Goal: Information Seeking & Learning: Learn about a topic

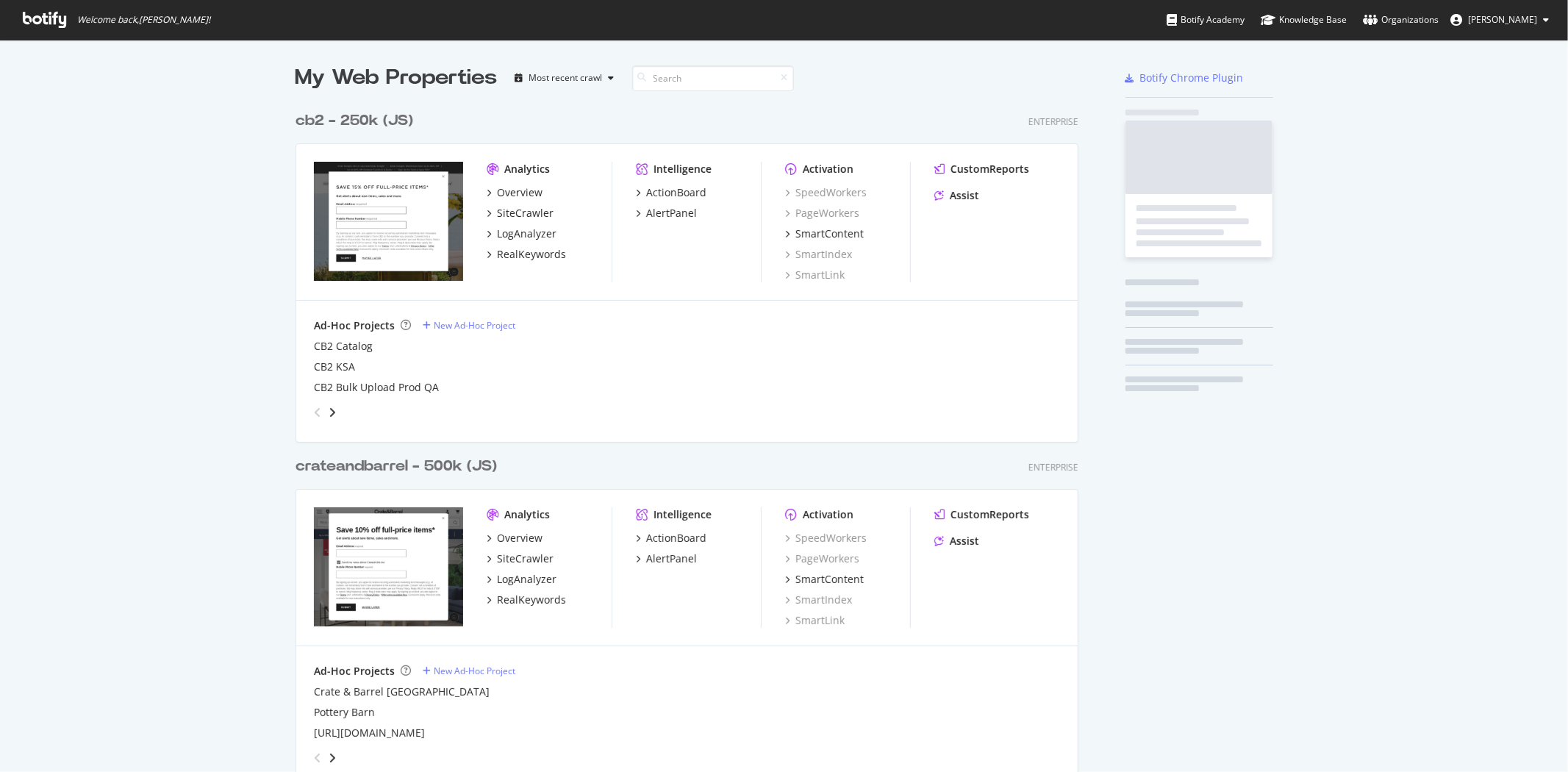
scroll to position [1539, 782]
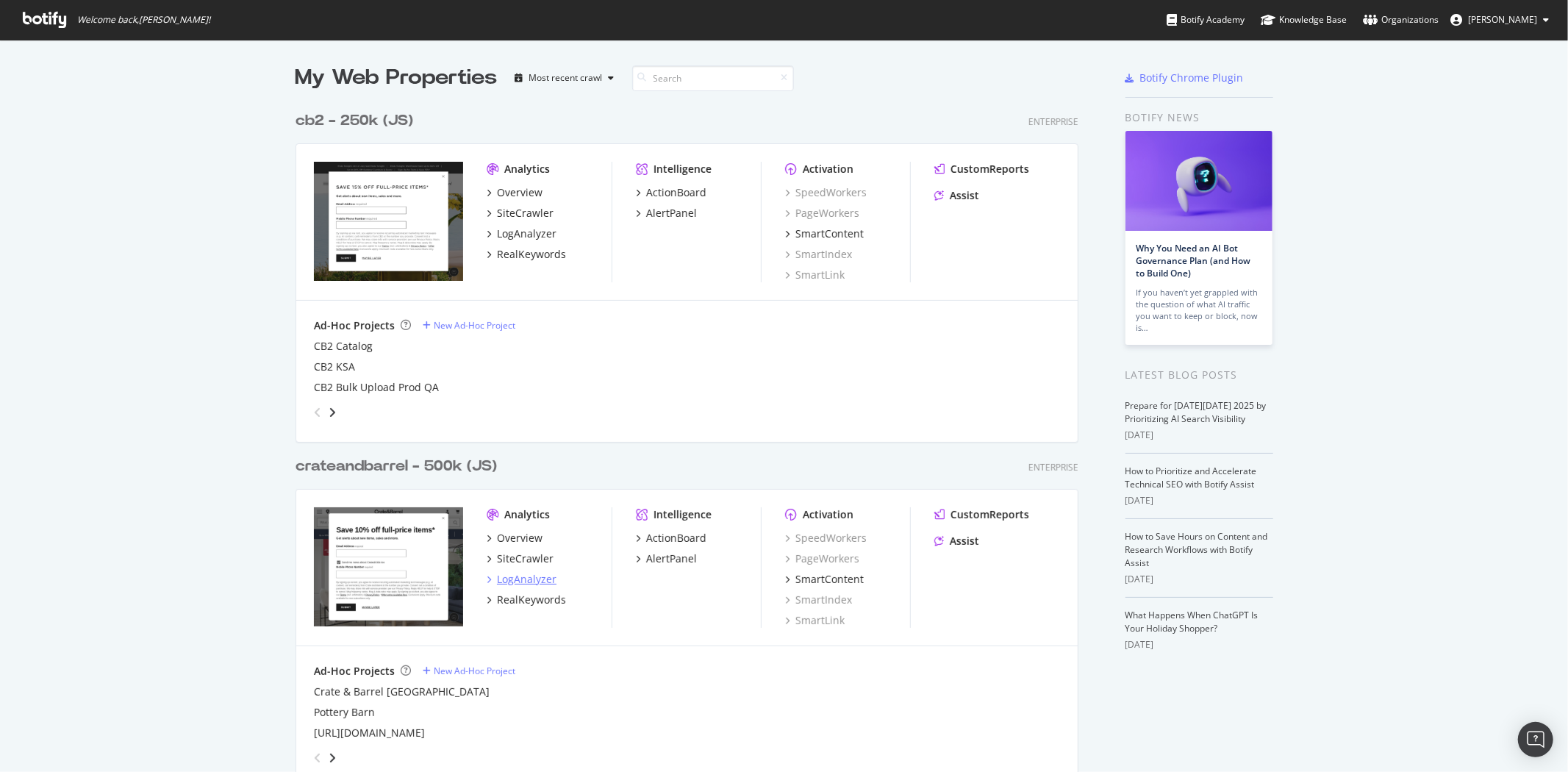
click at [530, 583] on div "LogAnalyzer" at bounding box center [526, 579] width 59 height 14
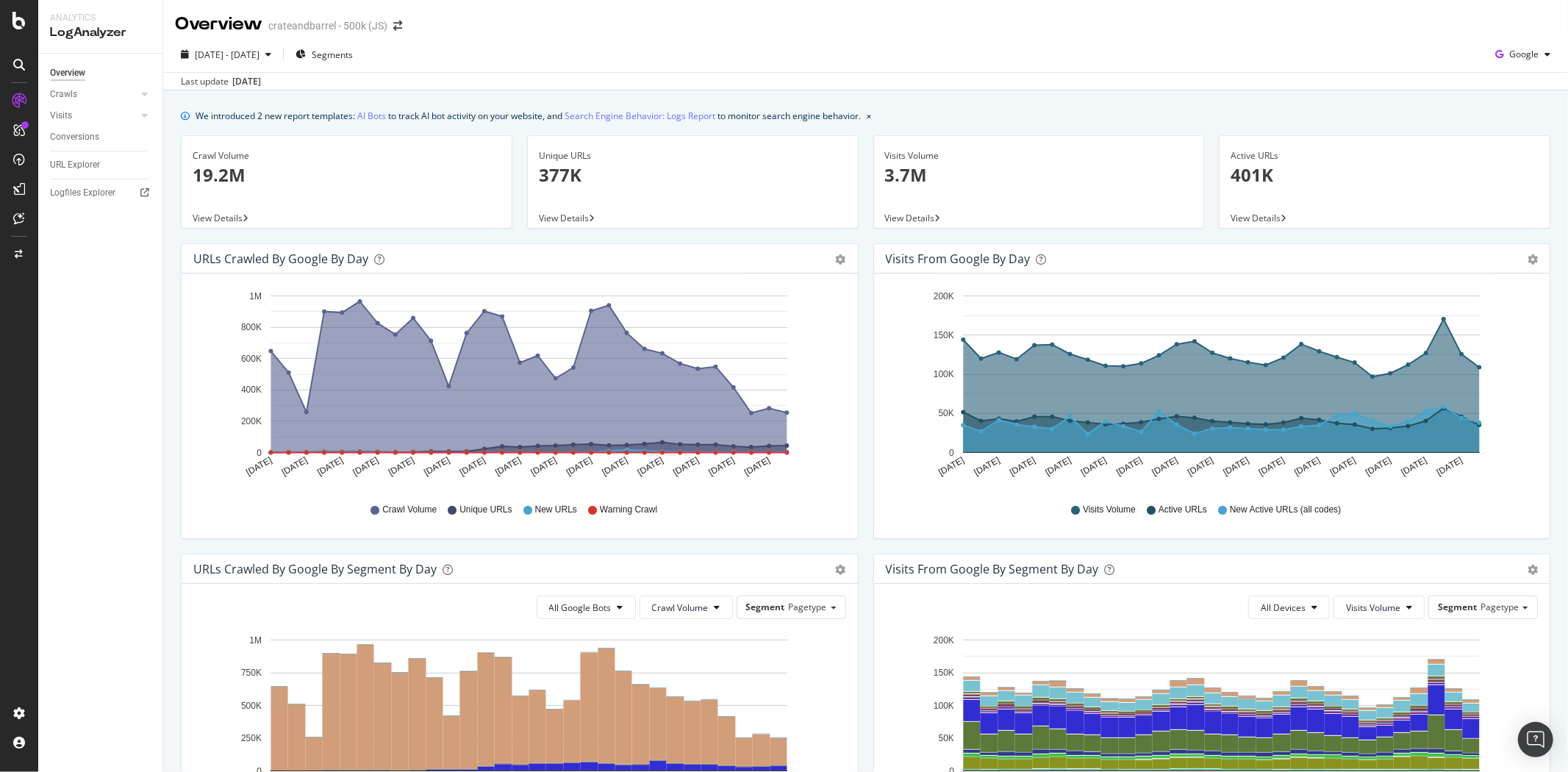
click at [250, 168] on p "19.2M" at bounding box center [347, 175] width 308 height 25
click at [365, 116] on link "AI Bots" at bounding box center [372, 116] width 29 height 15
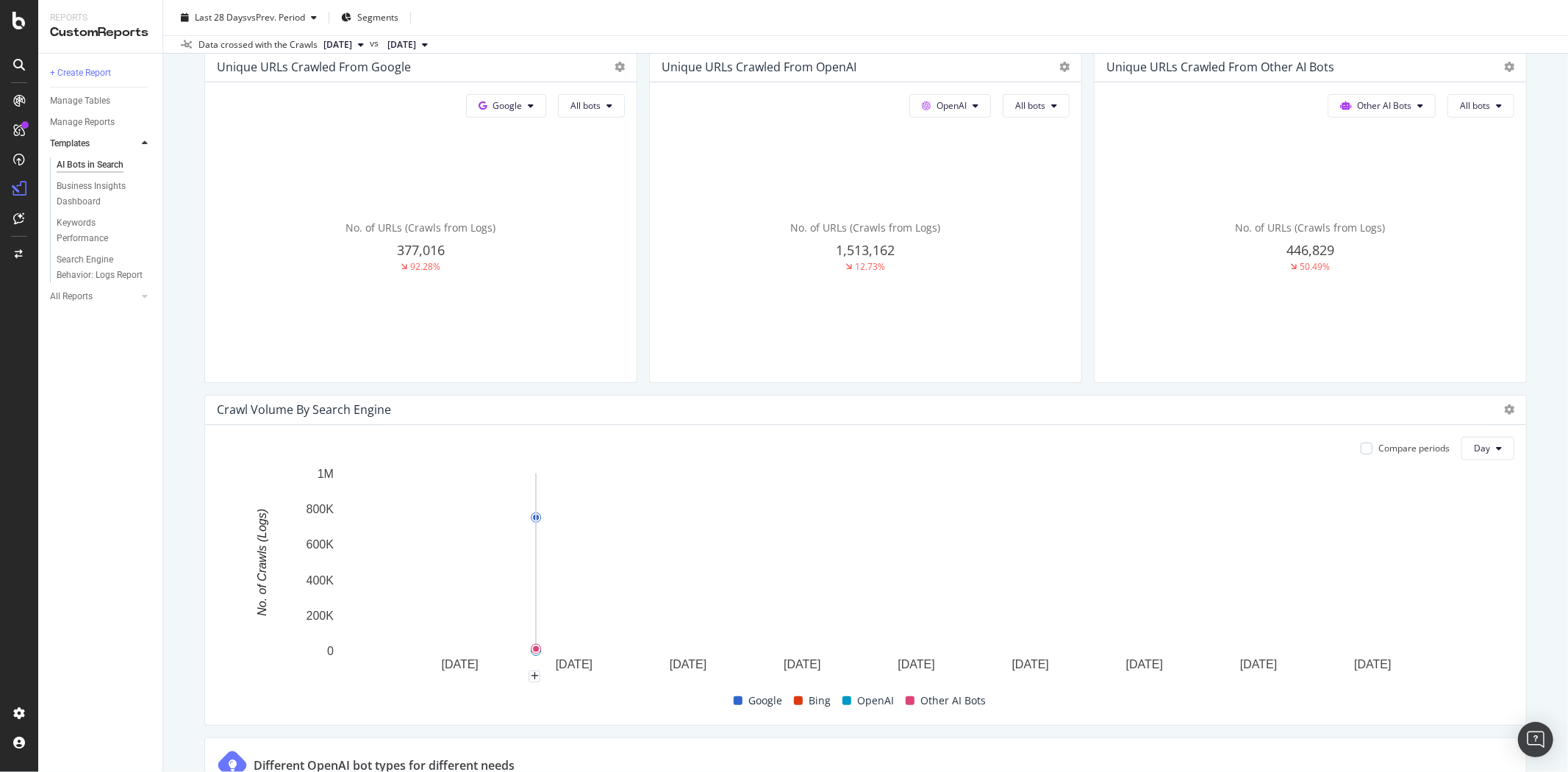
scroll to position [571, 0]
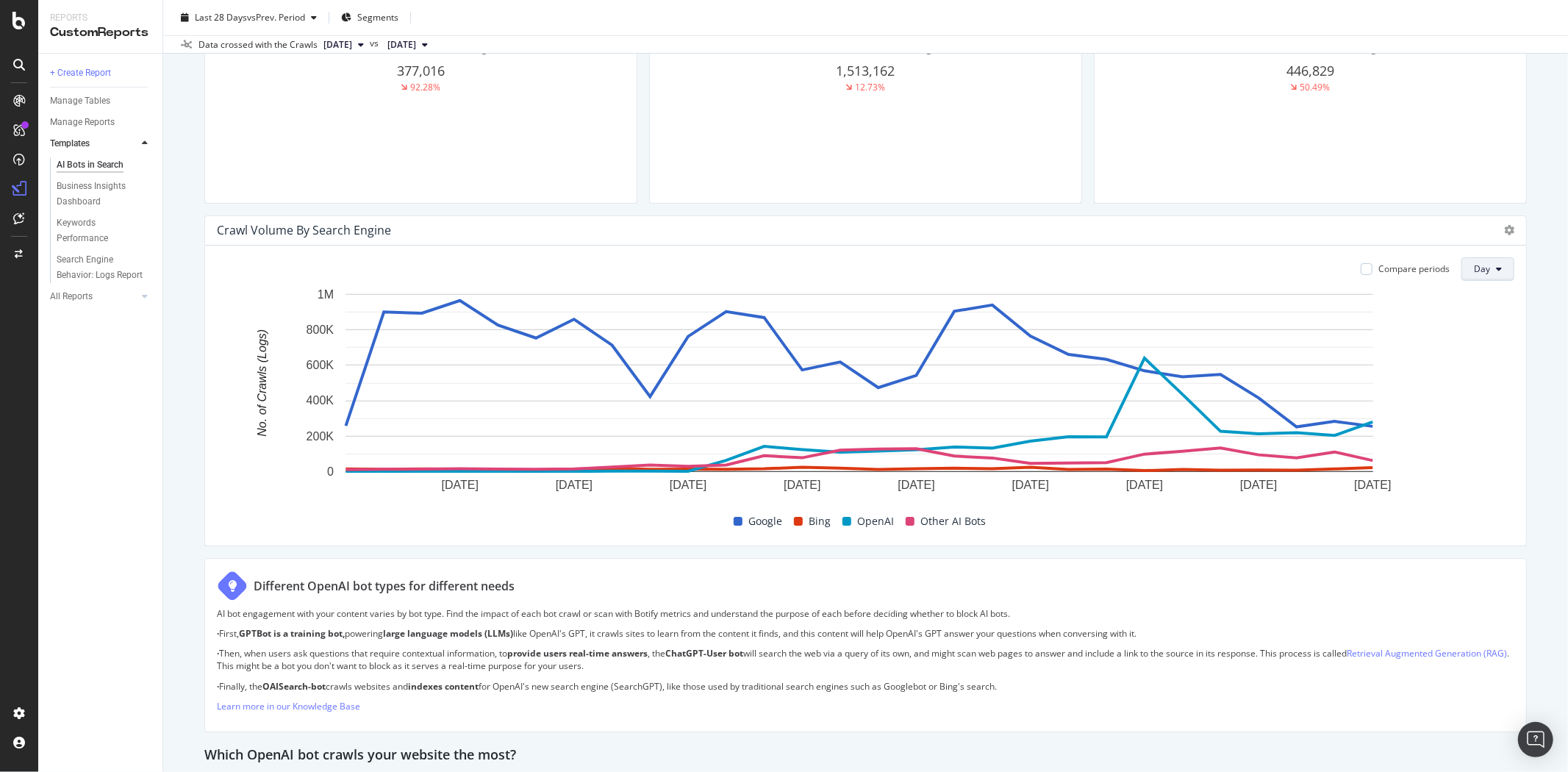
click at [1481, 275] on button "Day" at bounding box center [1489, 269] width 53 height 23
click at [1489, 351] on span "Month" at bounding box center [1476, 352] width 26 height 13
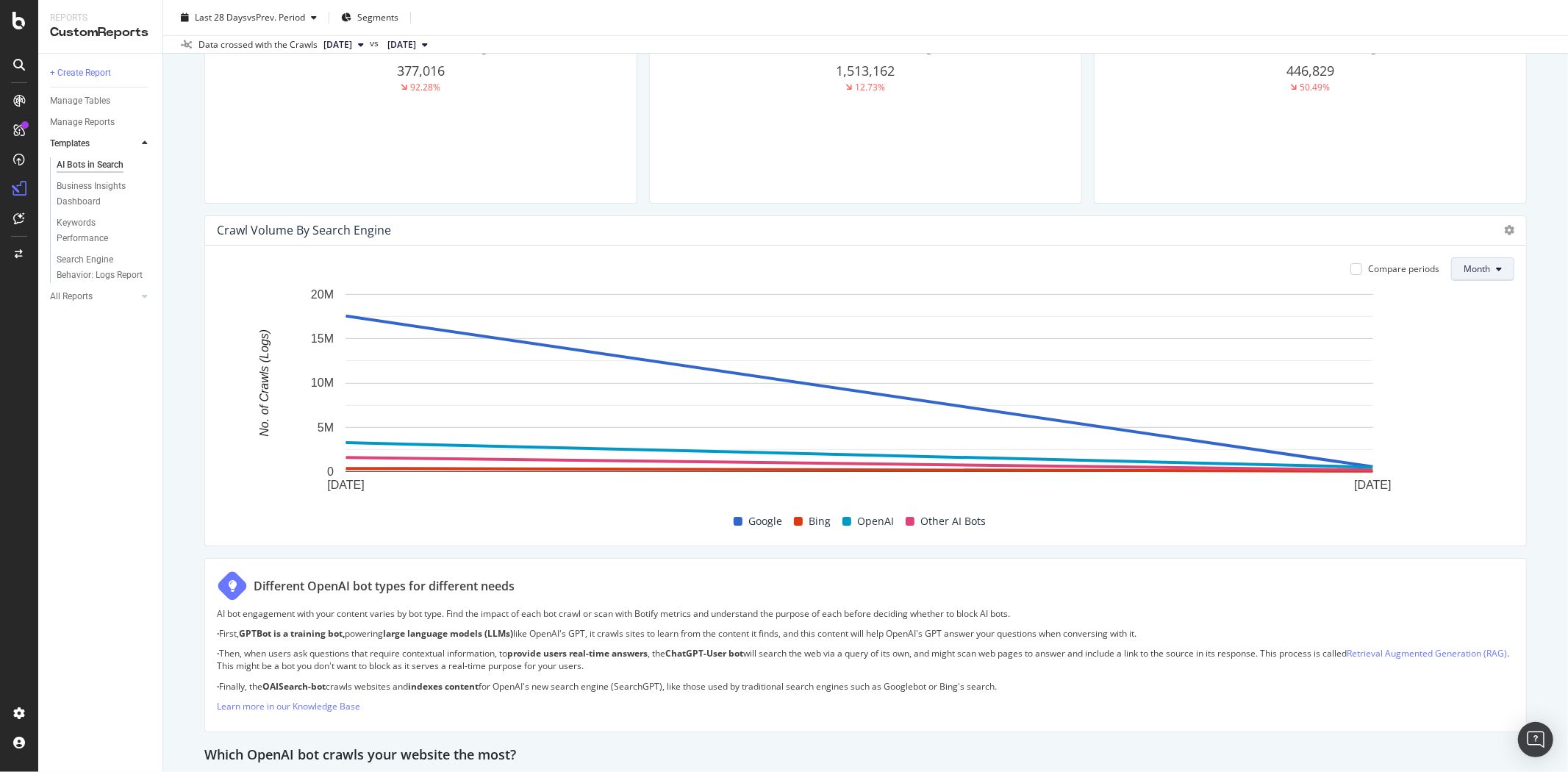
click at [1473, 270] on span "Month" at bounding box center [1477, 269] width 26 height 13
click at [1468, 292] on span "Day" at bounding box center [1466, 298] width 29 height 13
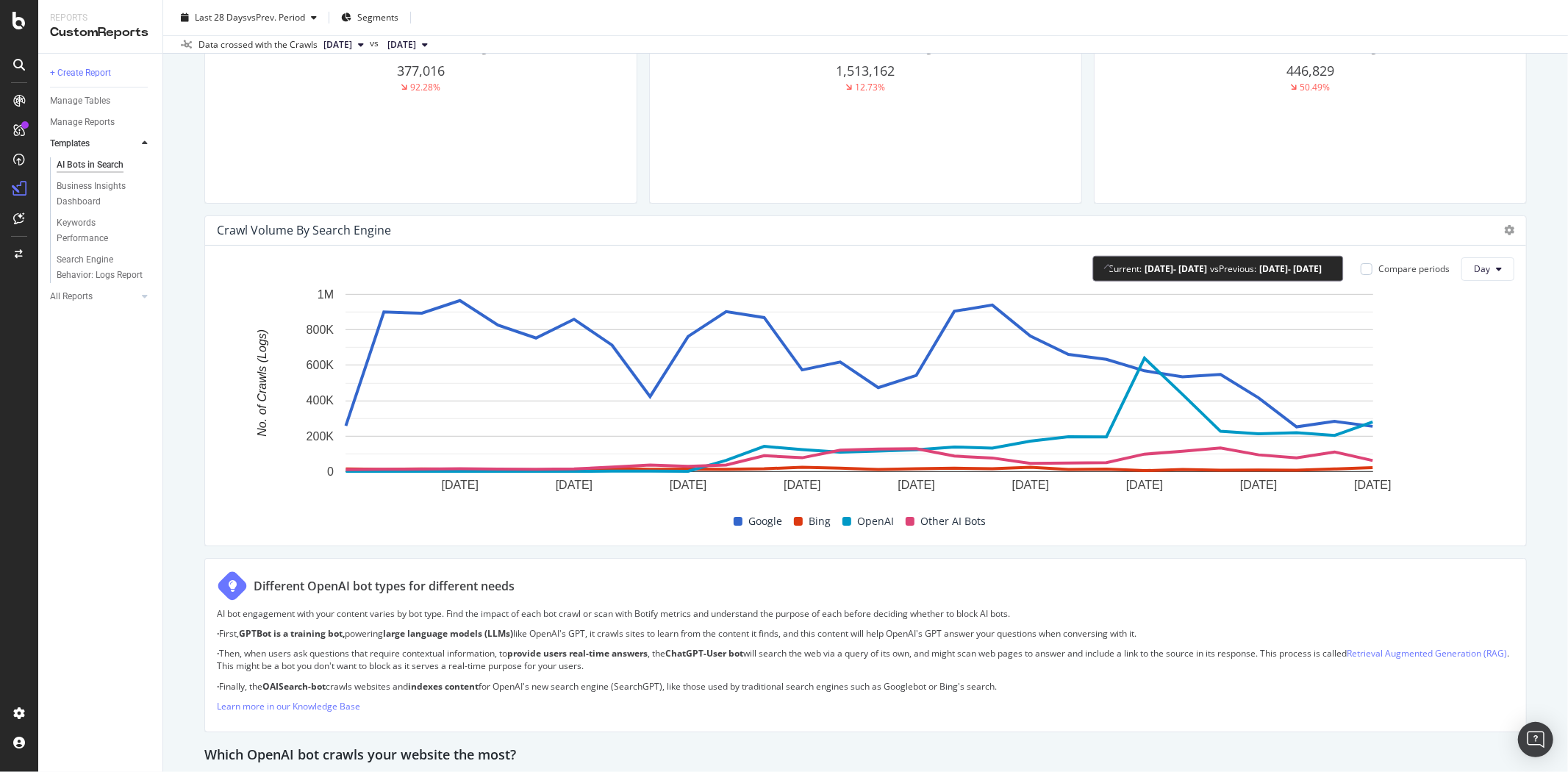
click at [1415, 272] on div "Compare periods" at bounding box center [1414, 269] width 71 height 13
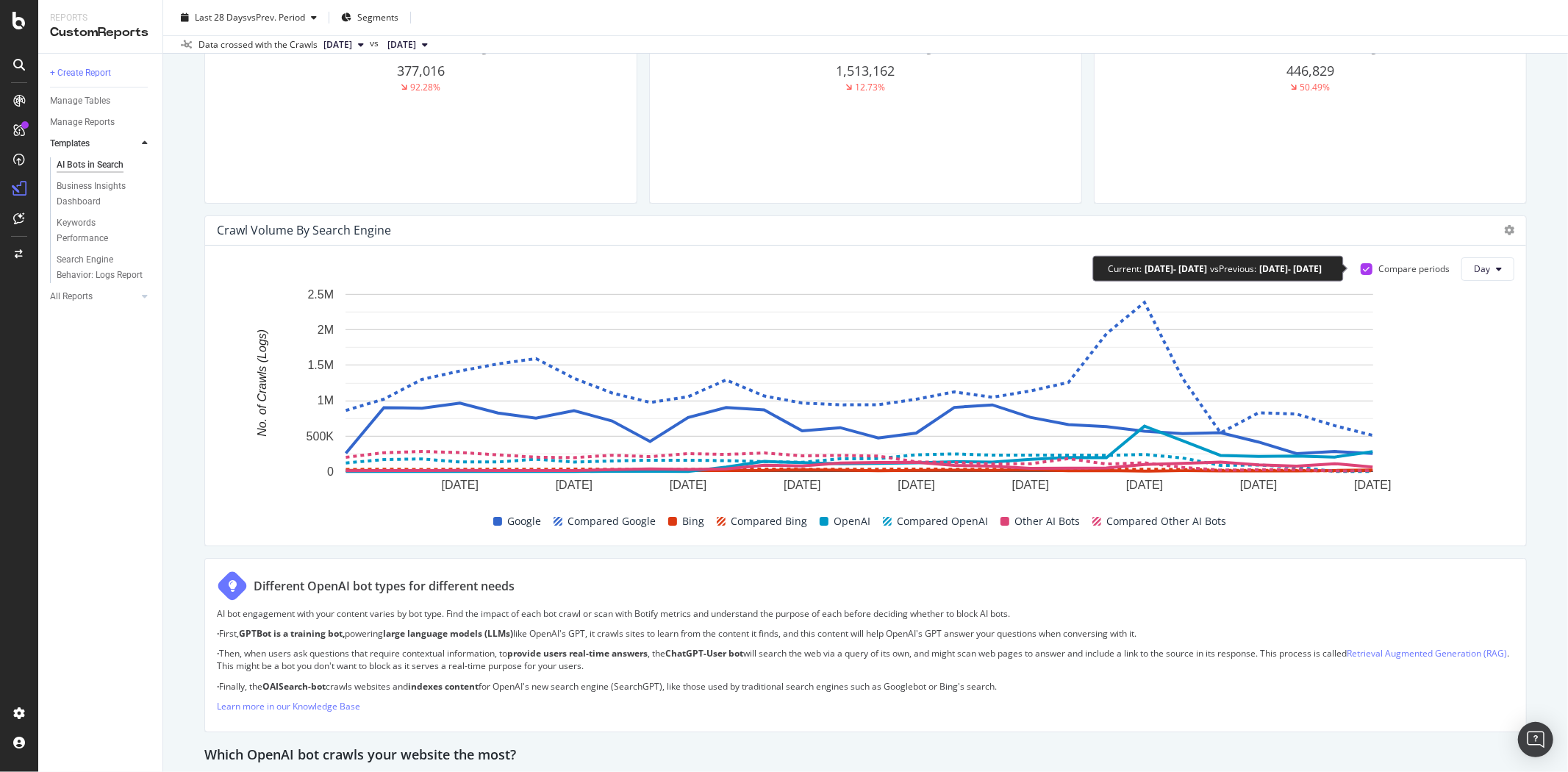
click at [1415, 272] on div "Compare periods" at bounding box center [1414, 269] width 71 height 13
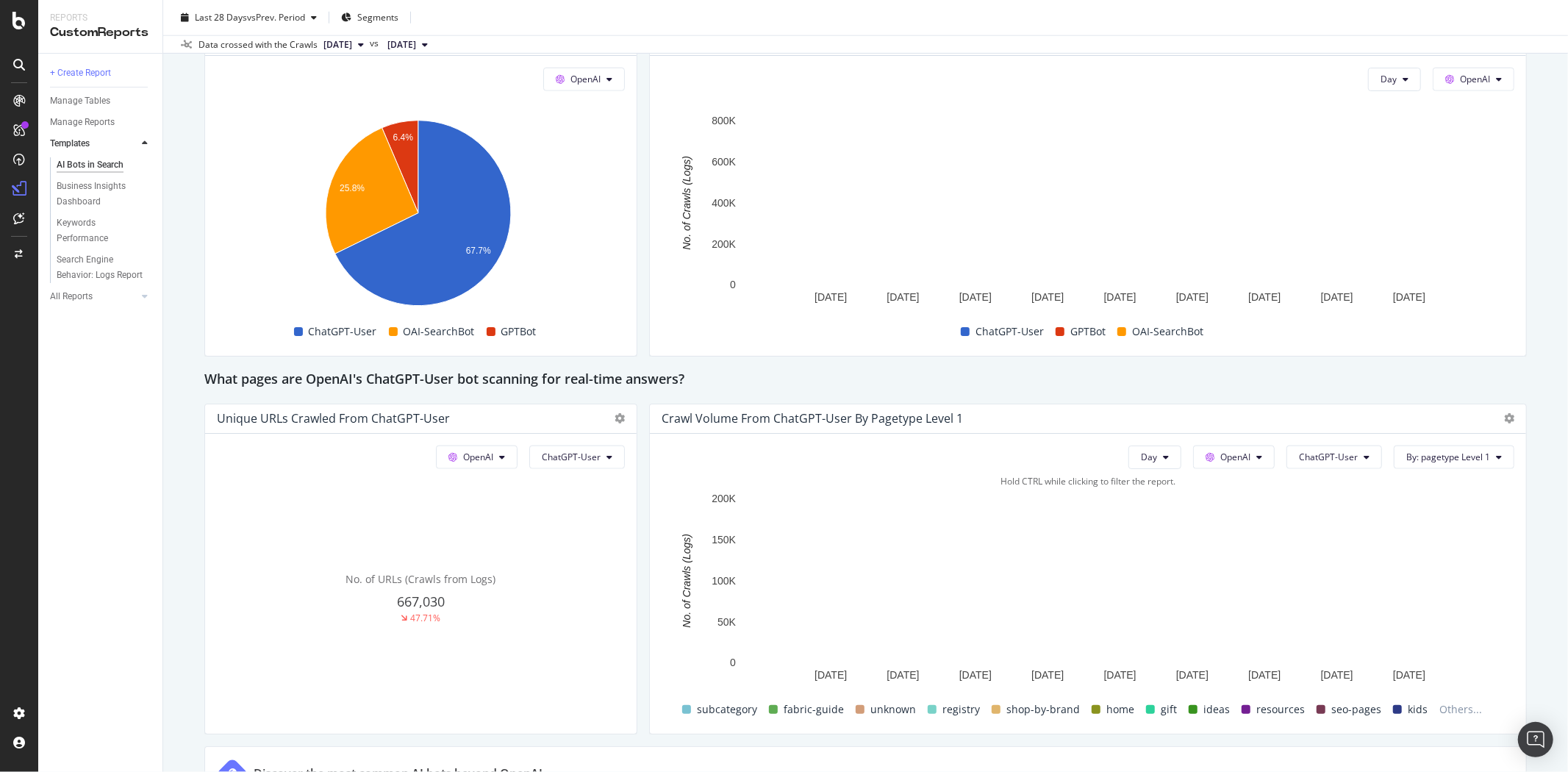
scroll to position [1471, 0]
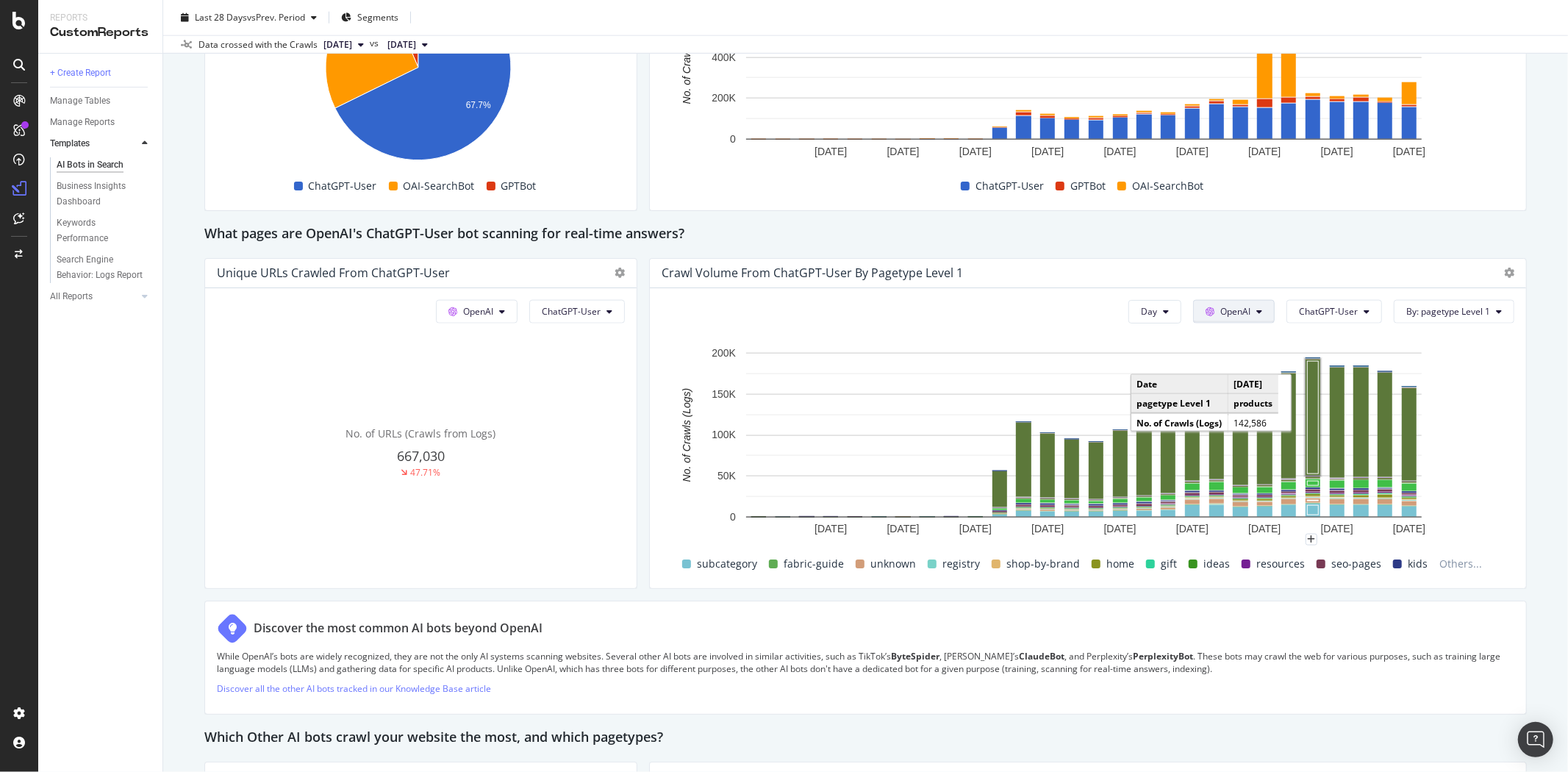
click at [1228, 310] on span "OpenAI" at bounding box center [1236, 311] width 30 height 13
click at [1265, 419] on span "Other AI Bots" at bounding box center [1246, 423] width 55 height 13
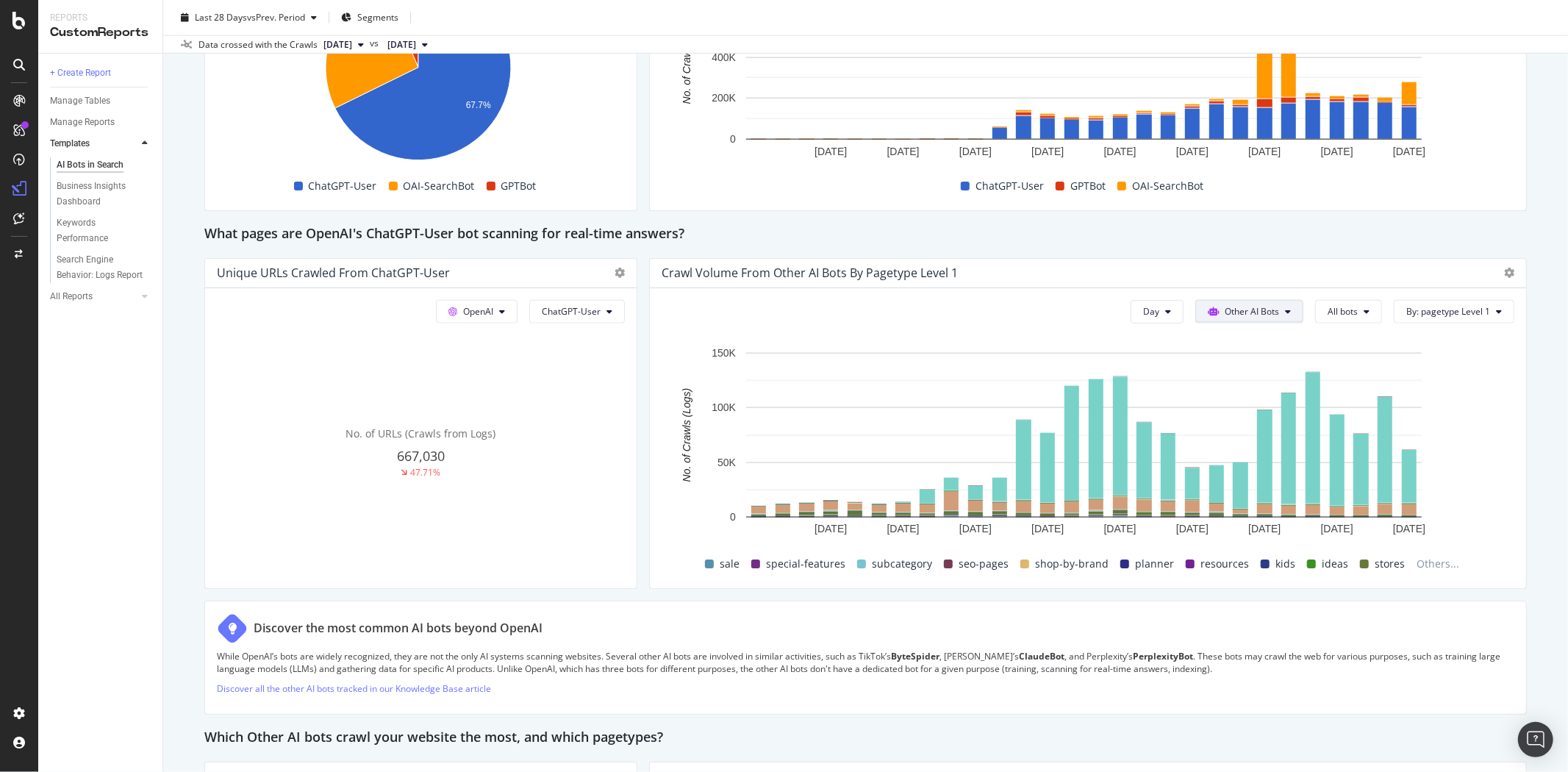
click at [1269, 310] on button "Other AI Bots" at bounding box center [1249, 311] width 108 height 23
click at [1252, 339] on span "Google" at bounding box center [1248, 341] width 57 height 13
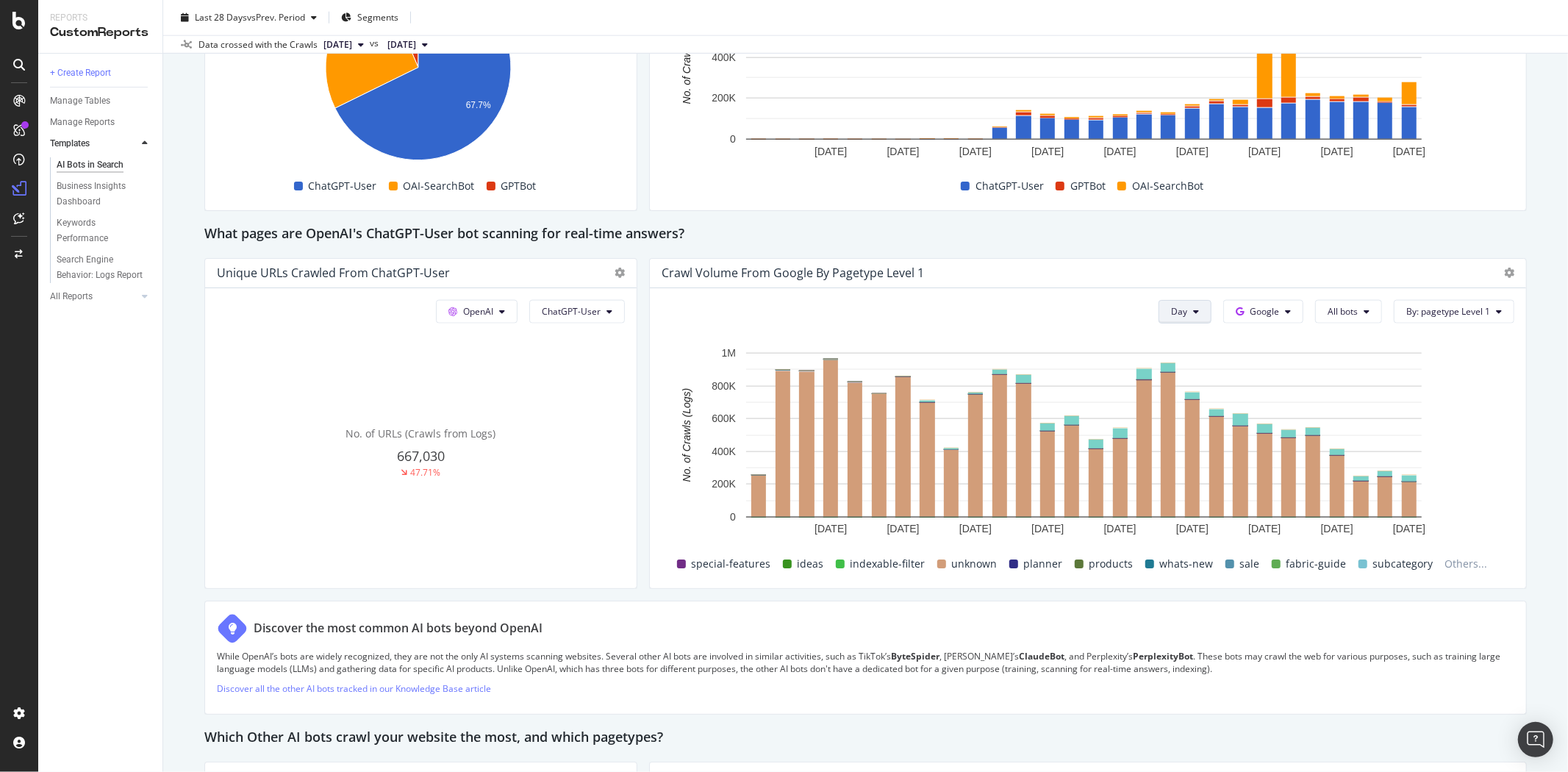
click at [1192, 312] on button "Day" at bounding box center [1185, 311] width 53 height 23
click at [1192, 362] on div "Week" at bounding box center [1174, 368] width 50 height 22
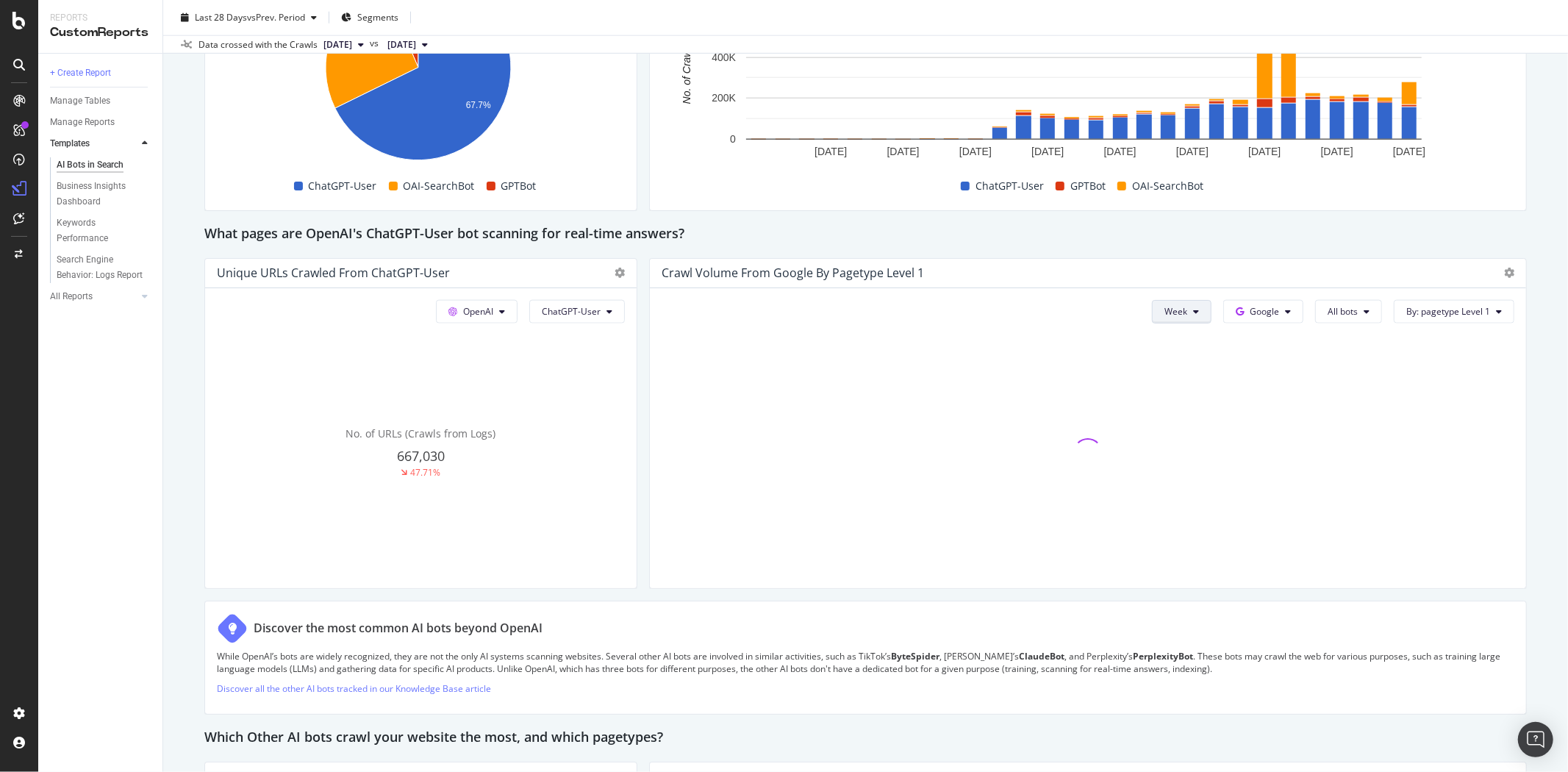
click at [1191, 311] on button "Week" at bounding box center [1182, 311] width 59 height 23
click at [1177, 398] on span "Month" at bounding box center [1167, 396] width 26 height 13
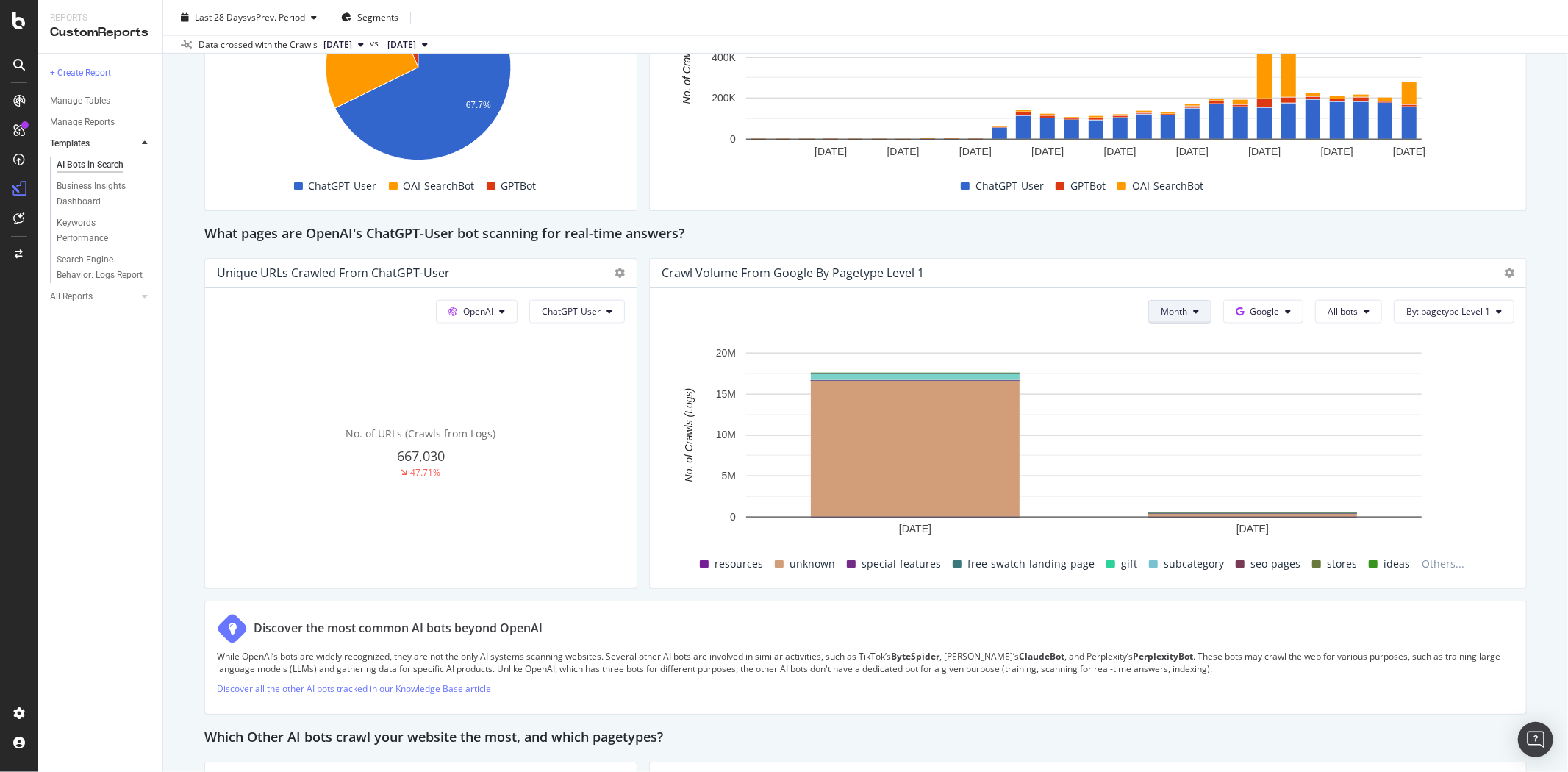
click at [1202, 314] on div "Month Google All bots By: pagetype Level 1" at bounding box center [1326, 311] width 378 height 23
click at [1193, 312] on icon at bounding box center [1196, 311] width 6 height 9
click at [1177, 362] on span "Week" at bounding box center [1164, 368] width 29 height 13
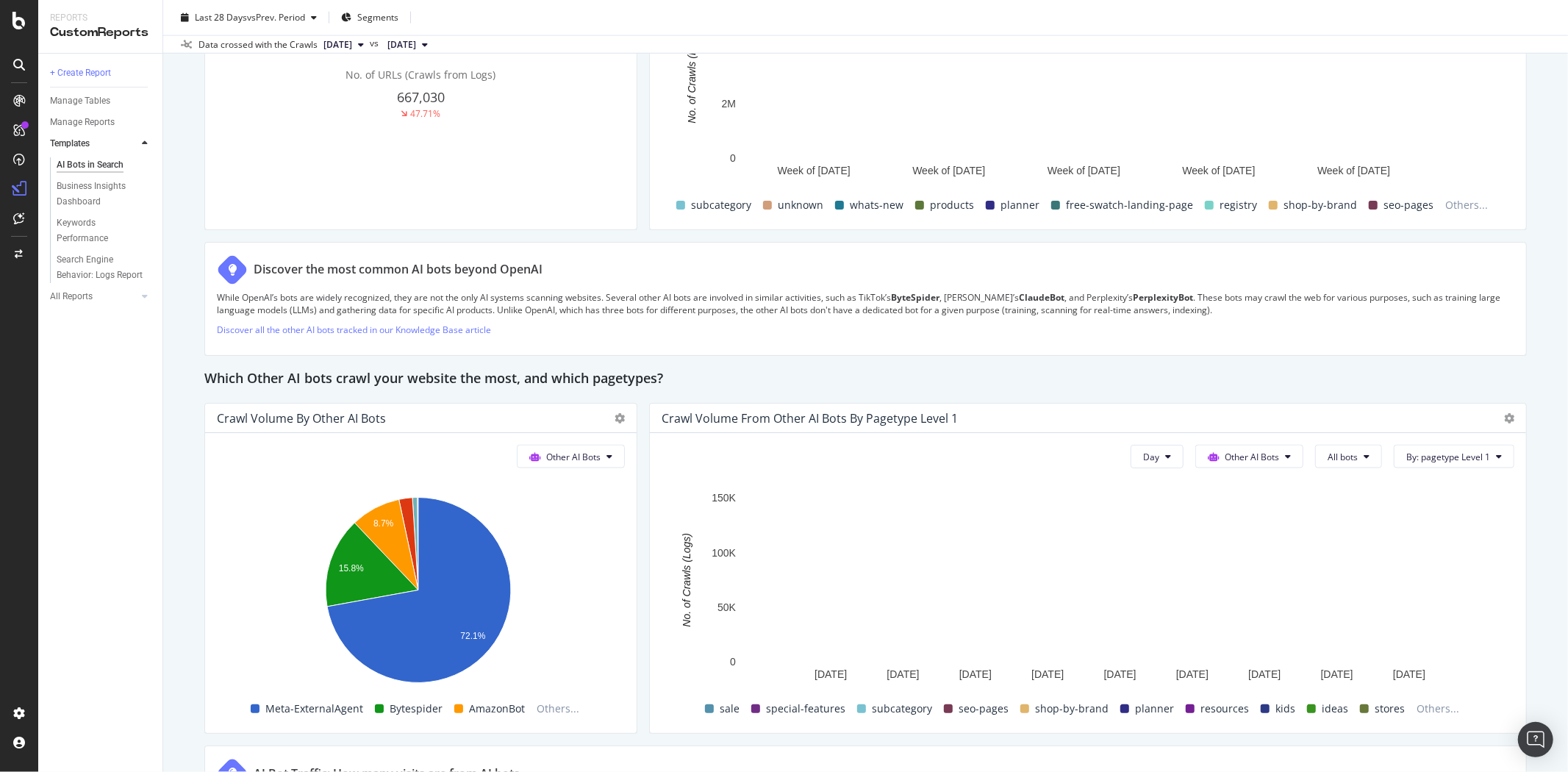
scroll to position [1585, 0]
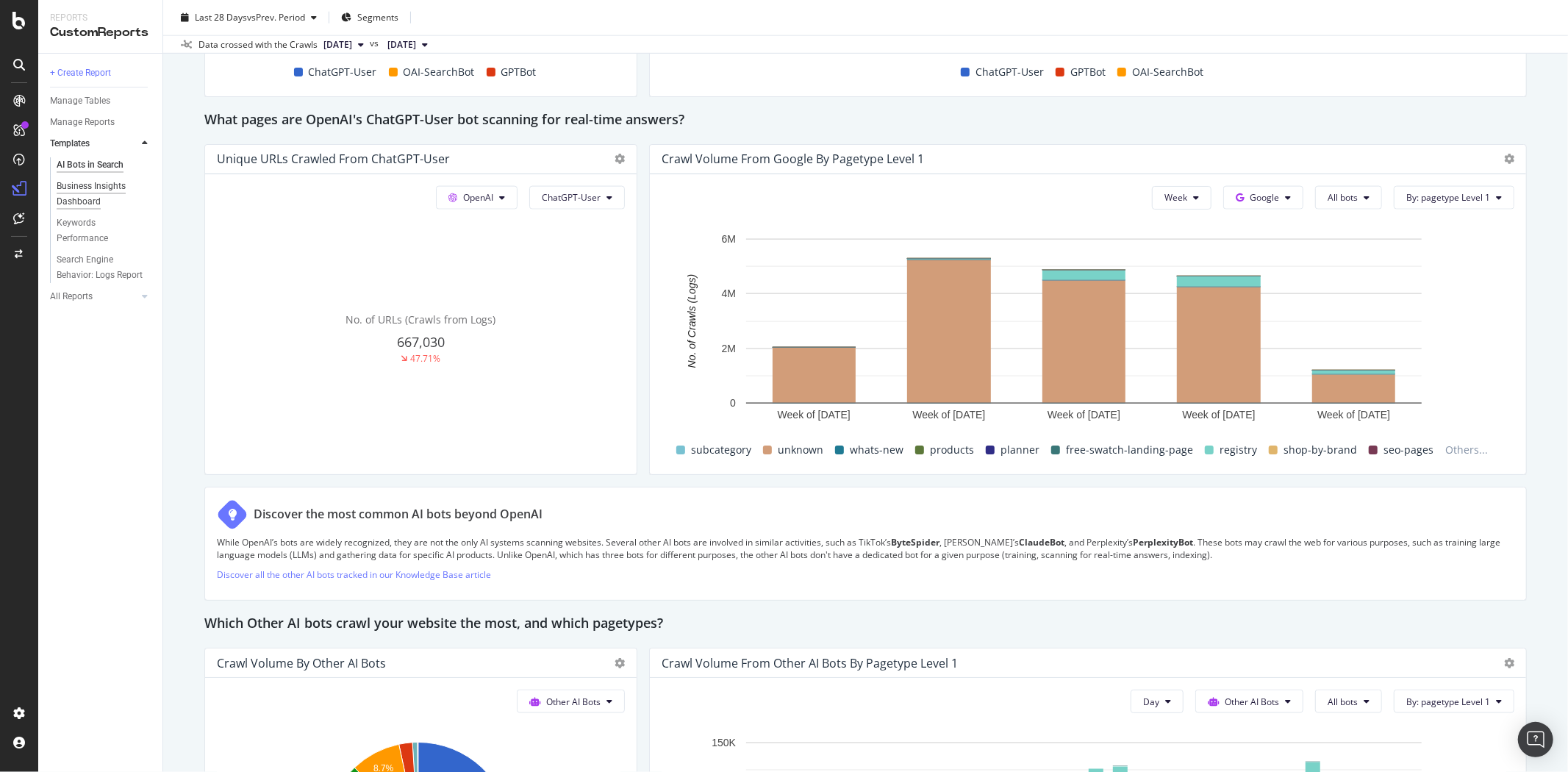
click at [99, 197] on div "Business Insights Dashboard" at bounding box center [99, 194] width 84 height 30
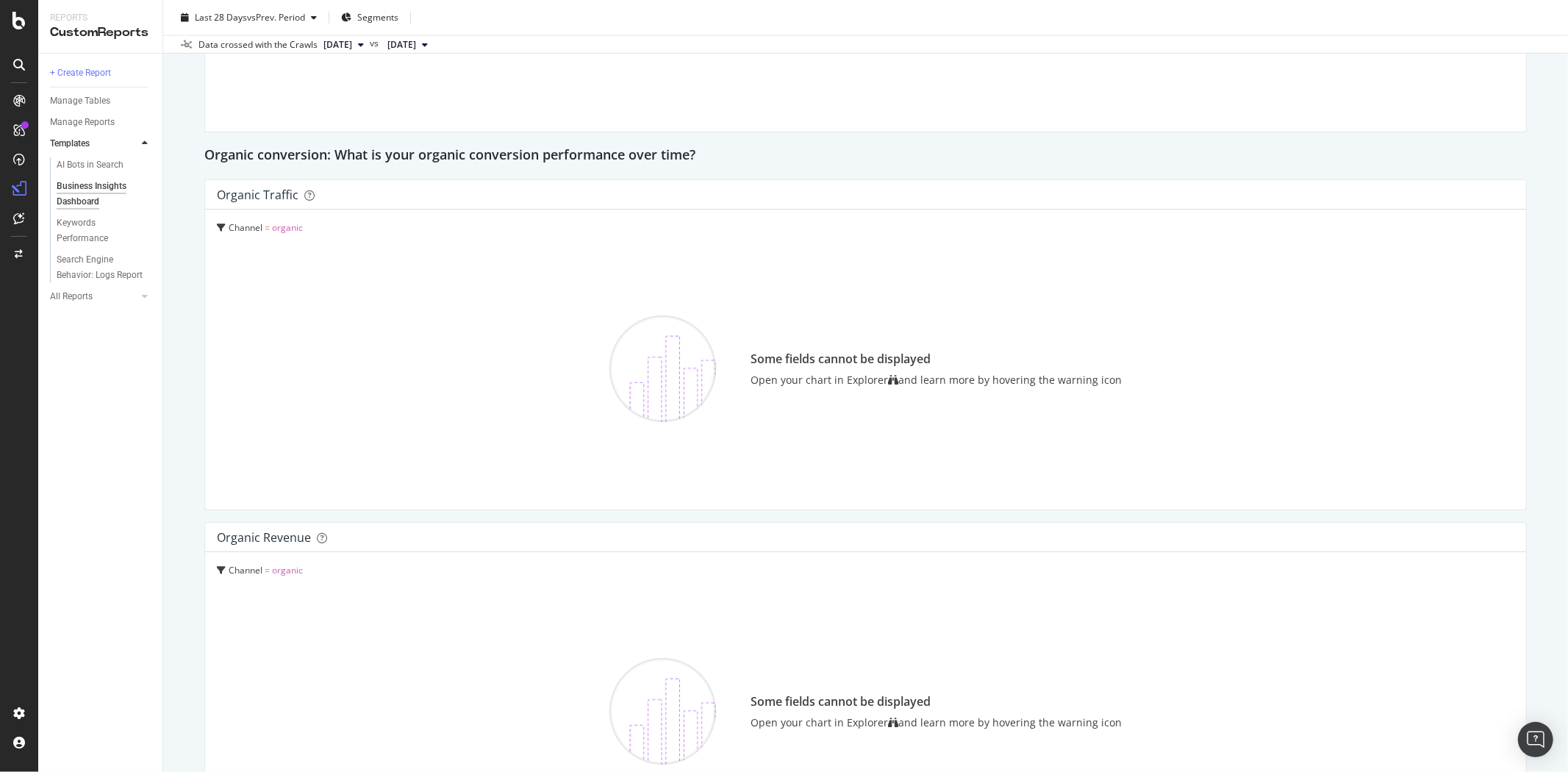
scroll to position [1461, 0]
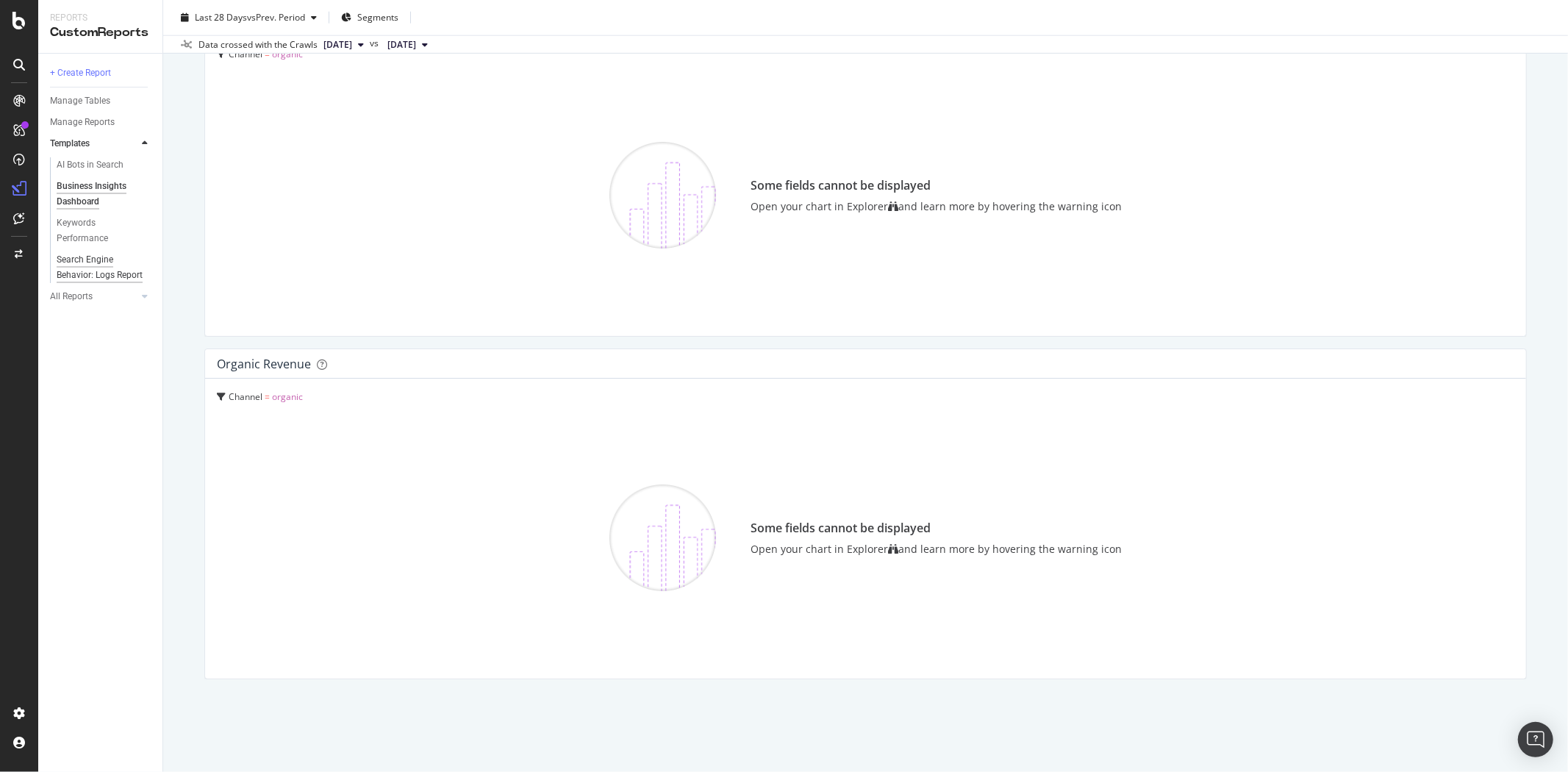
click at [104, 274] on div "Search Engine Behavior: Logs Report" at bounding box center [100, 267] width 87 height 30
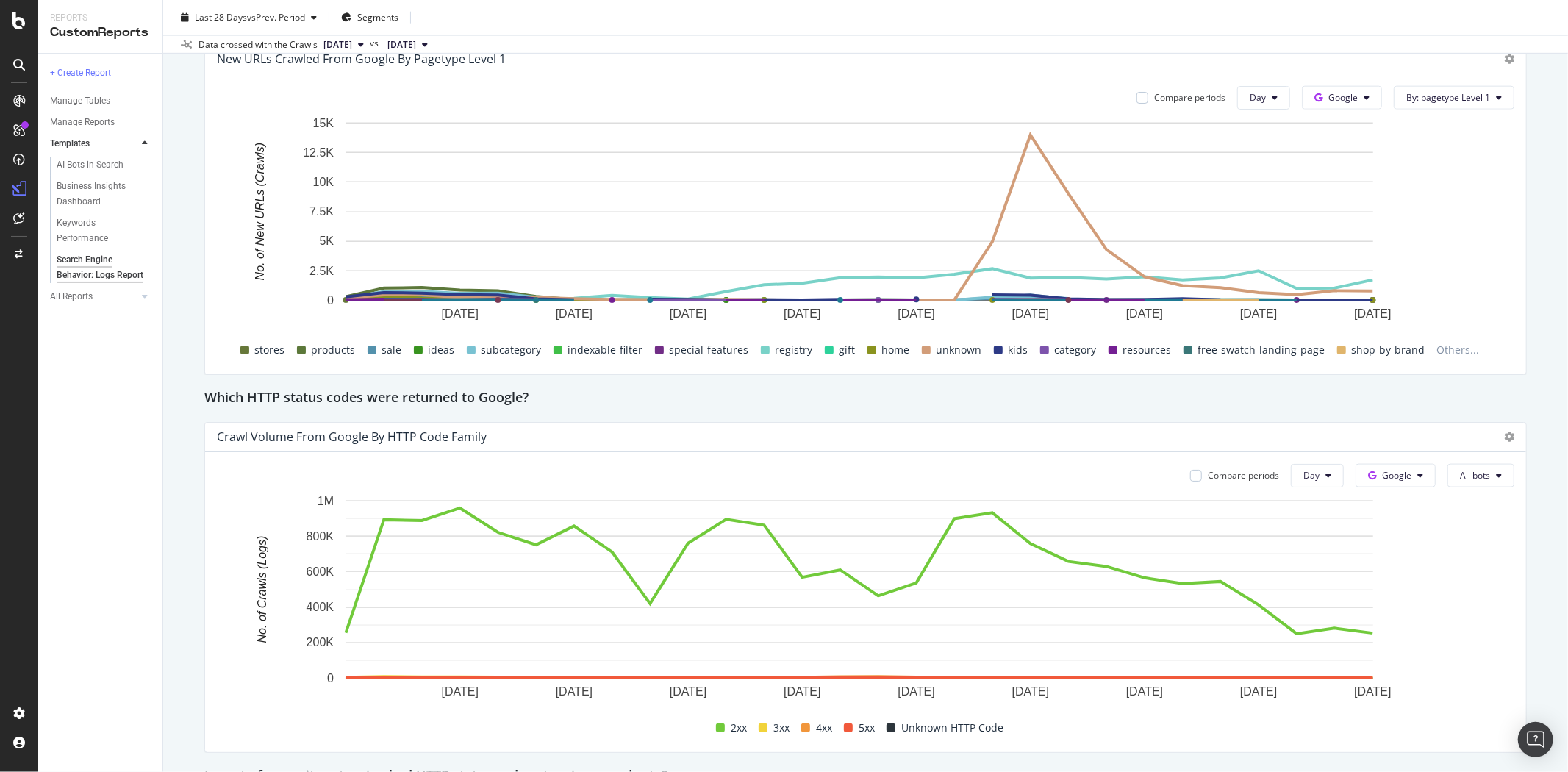
scroll to position [1797, 0]
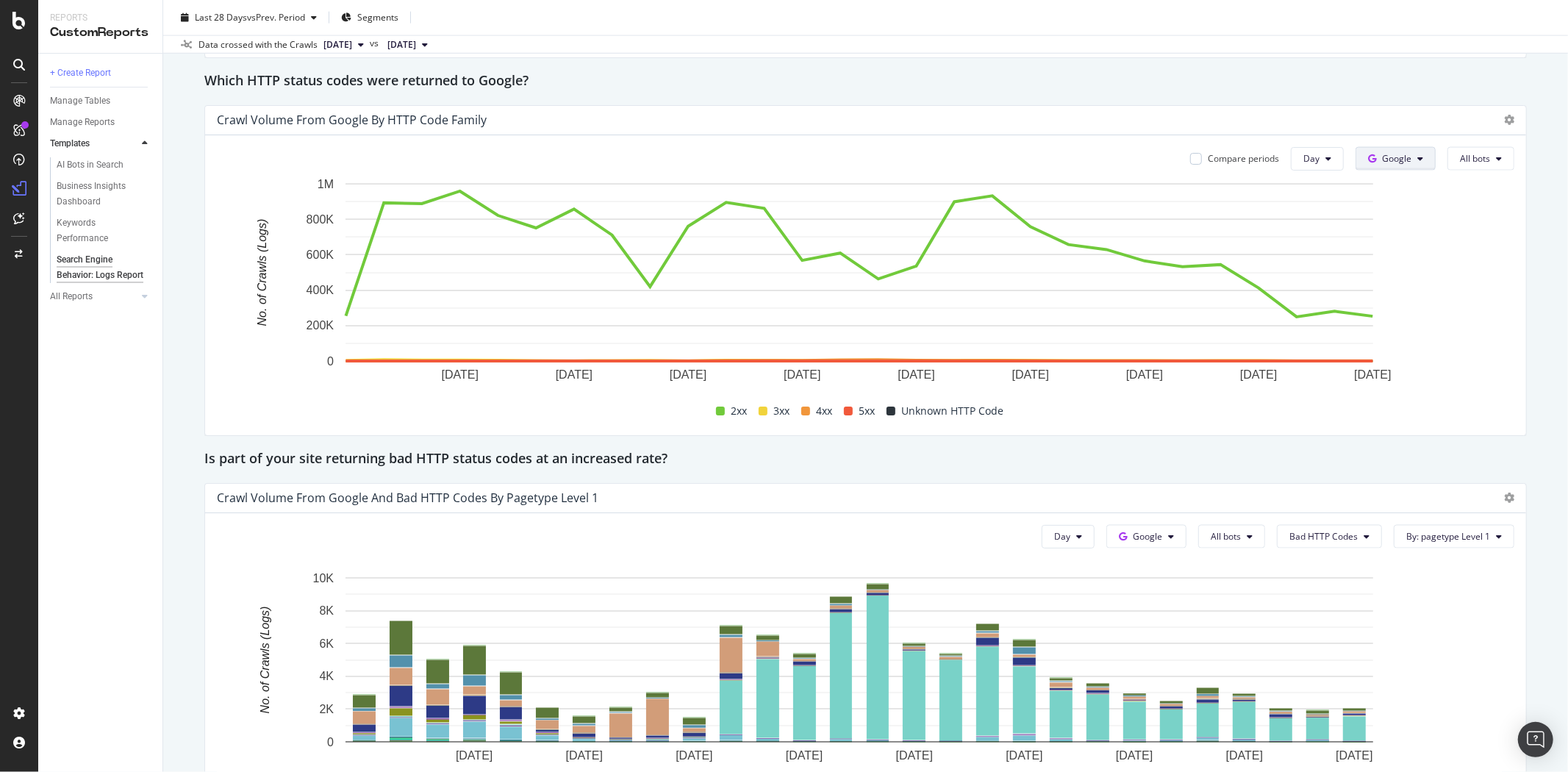
click at [1416, 162] on button "Google" at bounding box center [1396, 158] width 80 height 23
click at [1399, 240] on span "OpenAI" at bounding box center [1408, 242] width 55 height 13
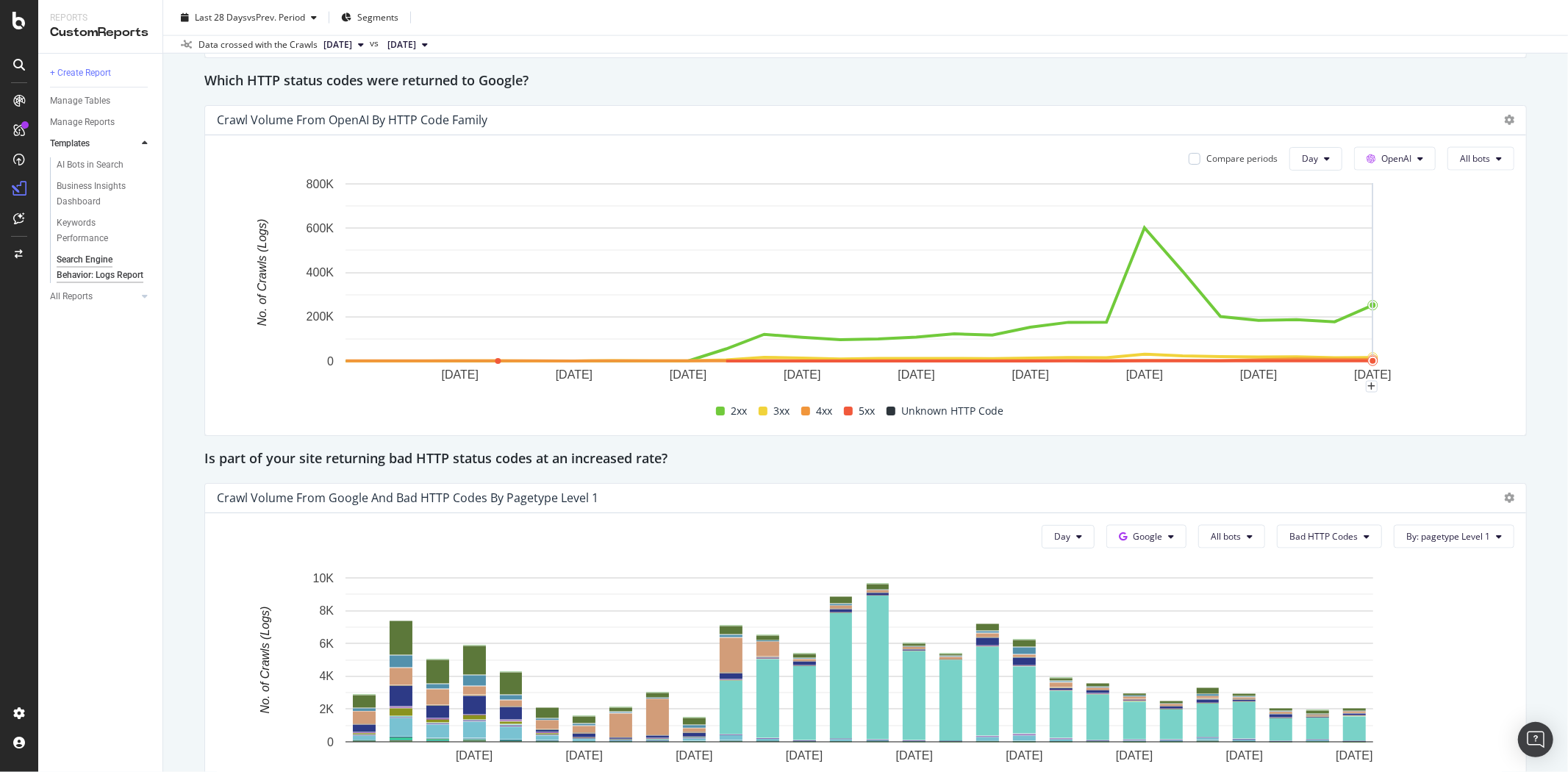
scroll to position [1931, 0]
